Goal: Check status

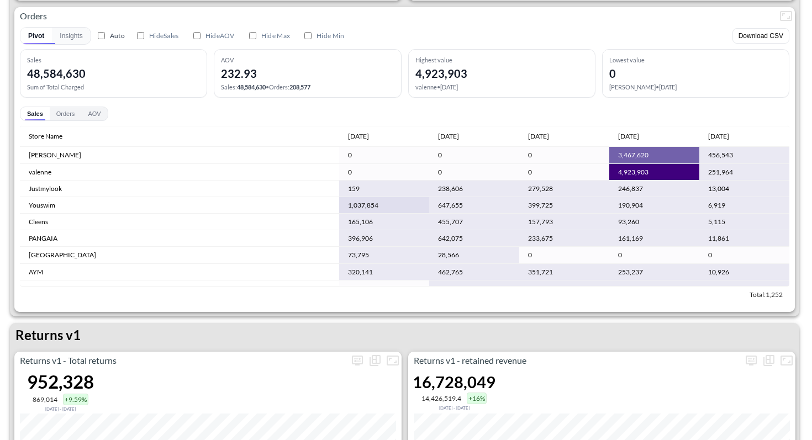
scroll to position [239, 0]
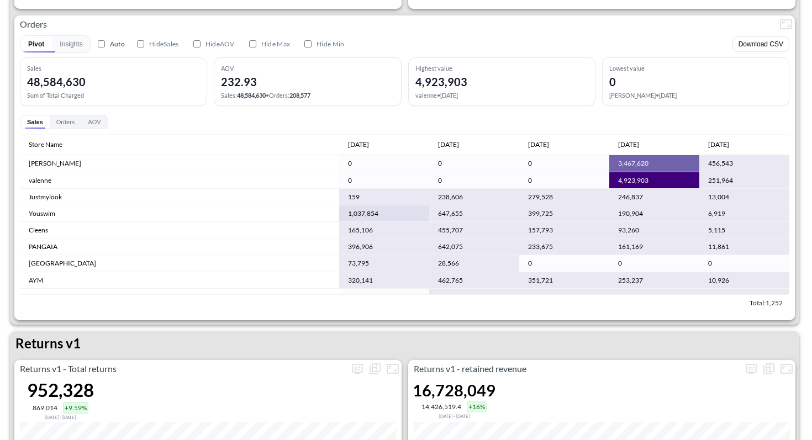
click at [70, 126] on button "Orders" at bounding box center [66, 121] width 32 height 13
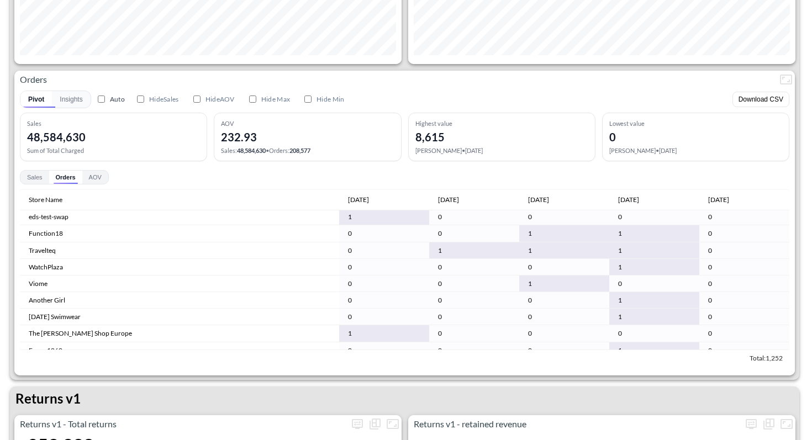
scroll to position [5933, 0]
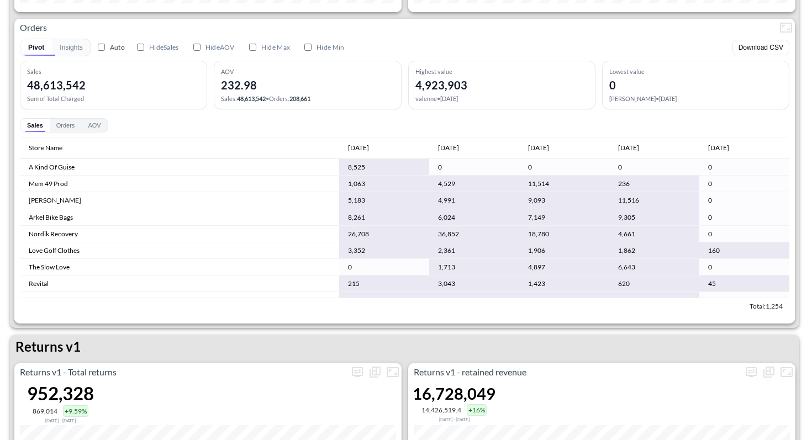
scroll to position [236, 0]
